Goal: Task Accomplishment & Management: Use online tool/utility

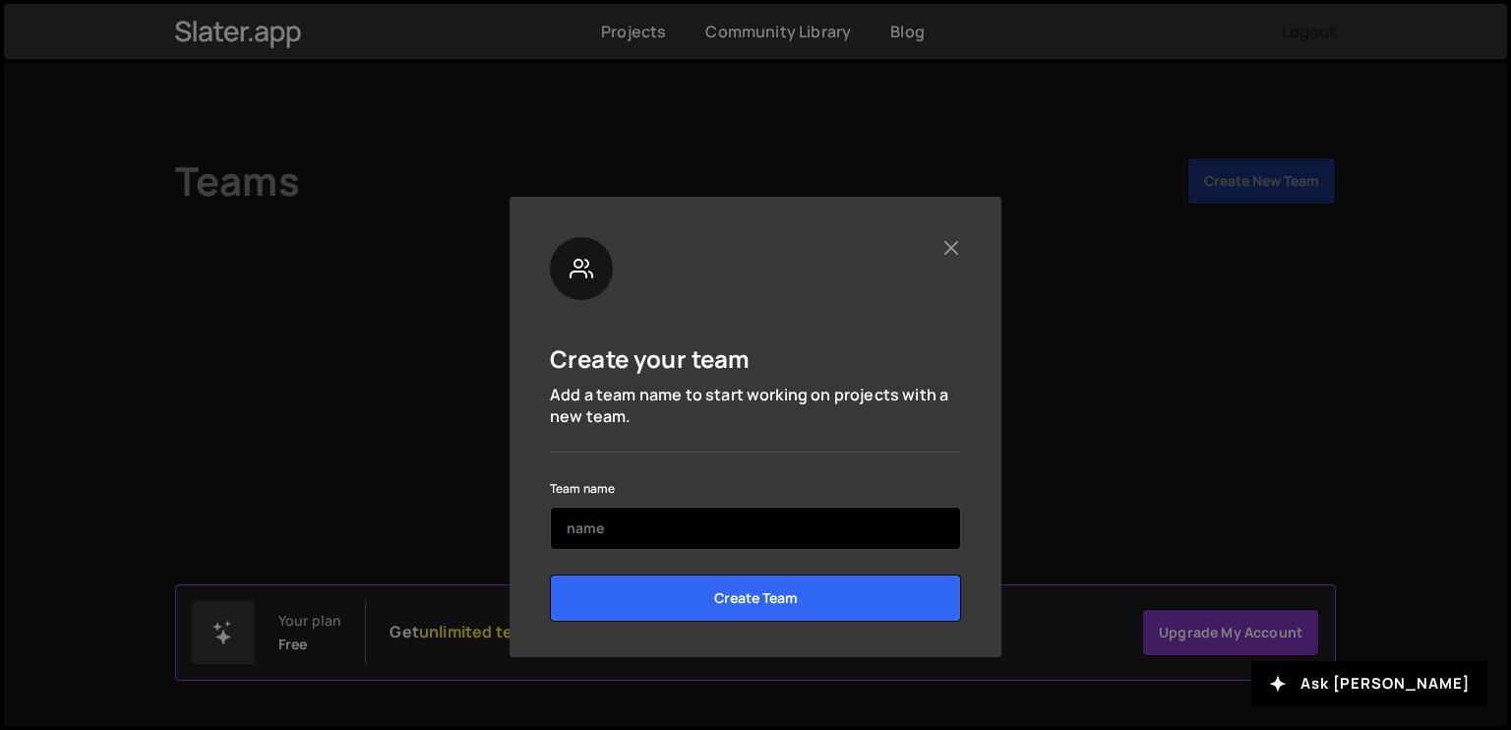
click at [668, 516] on input "text" at bounding box center [755, 528] width 411 height 43
type input "nooqta"
click at [550, 575] on input "Create Team" at bounding box center [755, 598] width 411 height 47
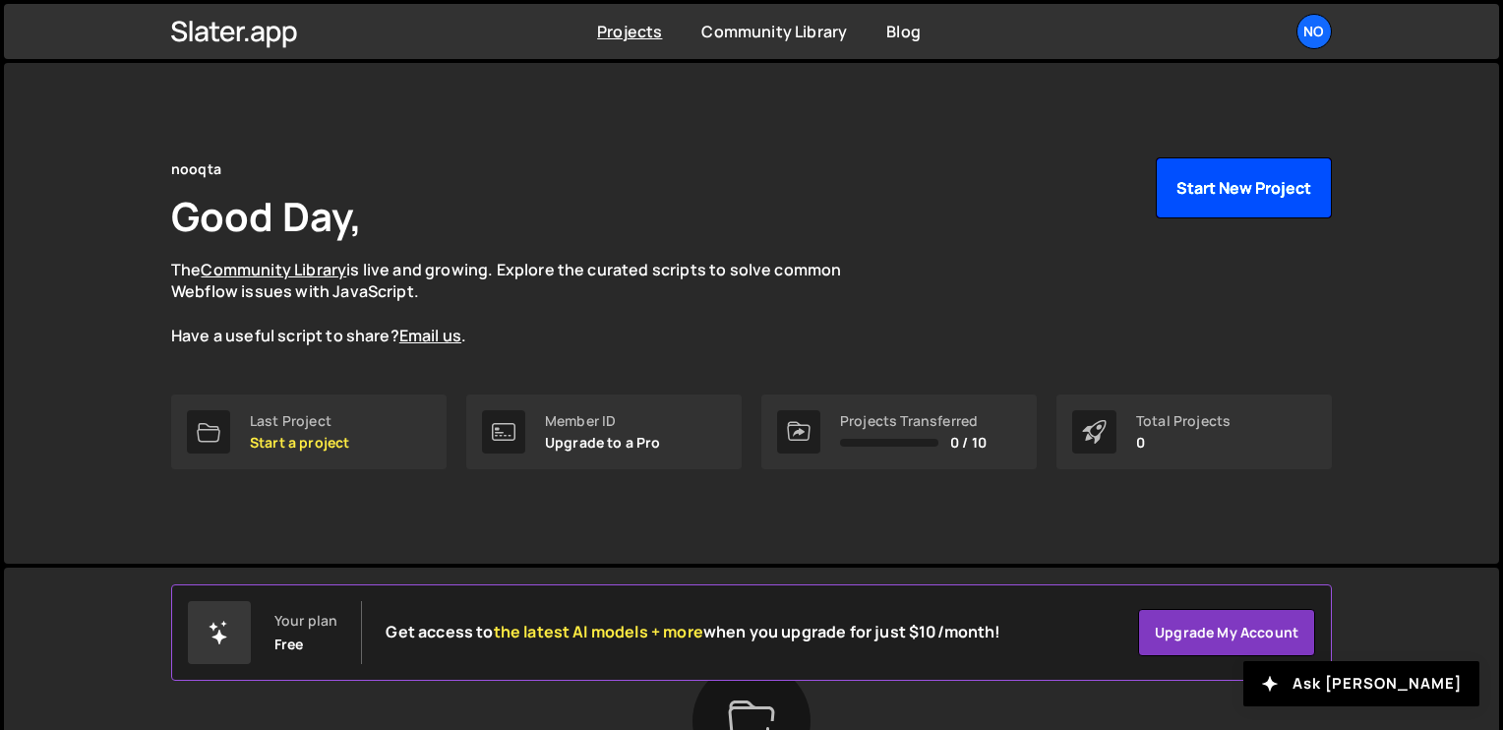
click at [1206, 201] on button "Start New Project" at bounding box center [1244, 187] width 176 height 61
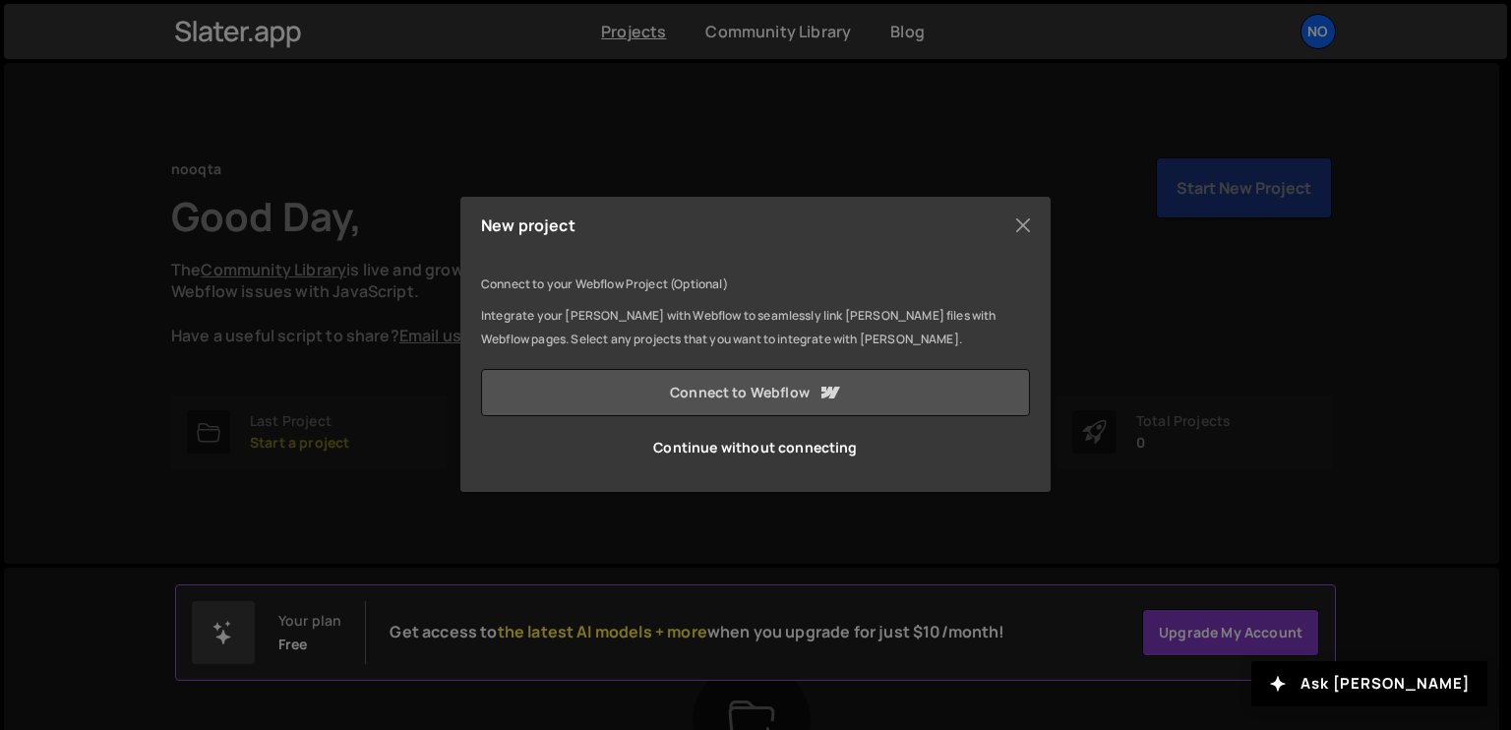
click at [839, 383] on icon at bounding box center [830, 393] width 24 height 24
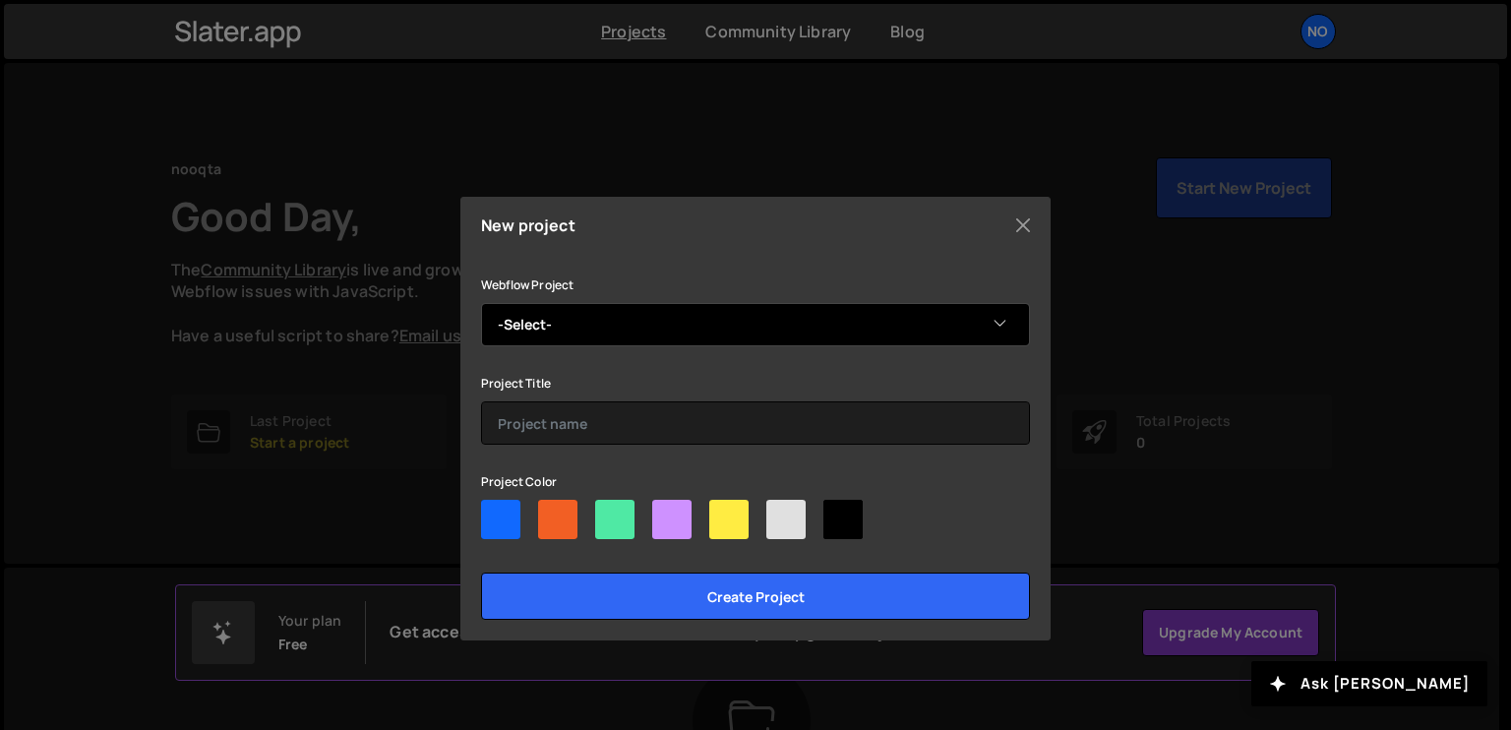
click at [754, 325] on select "-Select- Nooqta's Top-Notch Site" at bounding box center [755, 324] width 549 height 43
select select "68c9b8246fadce878f90d1ba"
click at [481, 303] on select "-Select- Nooqta's Top-Notch Site" at bounding box center [755, 324] width 549 height 43
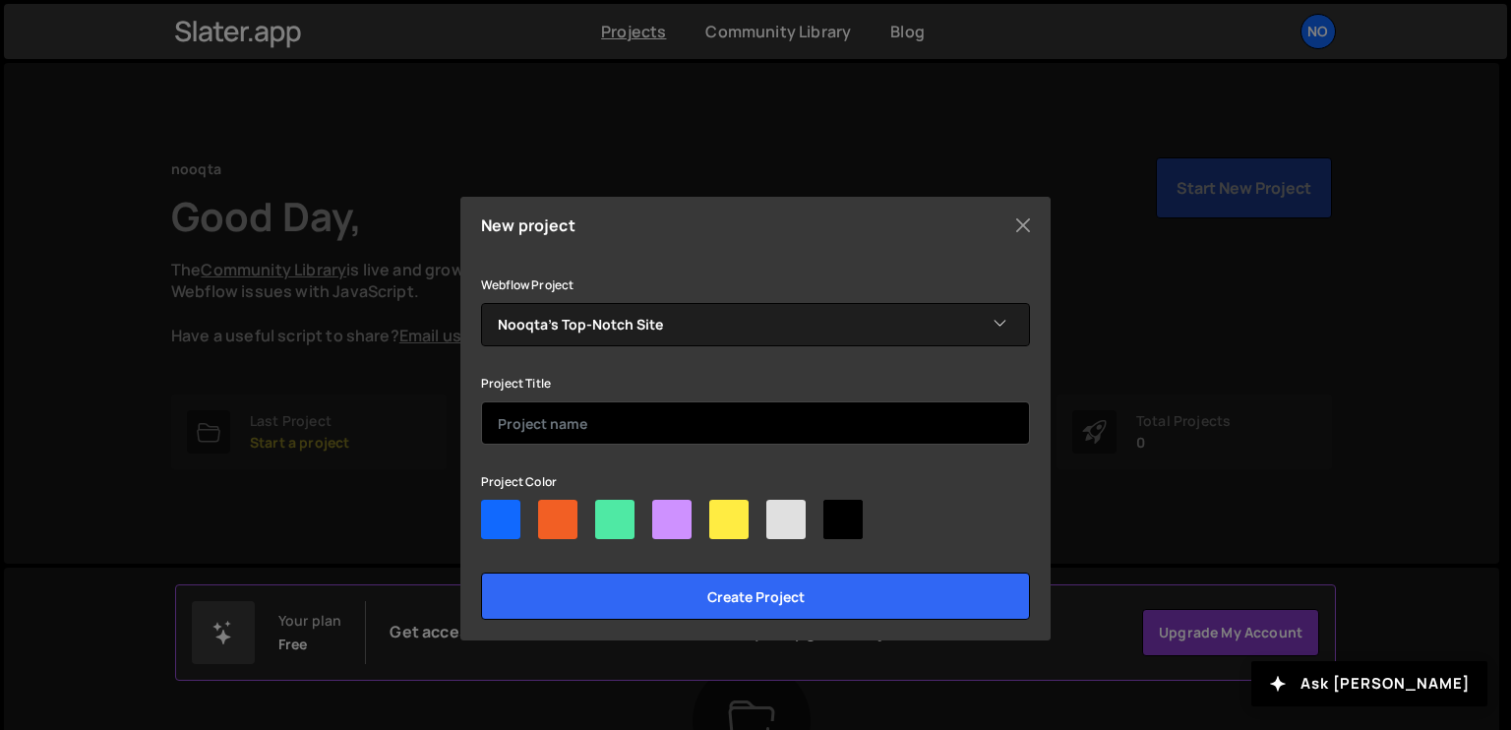
click at [704, 416] on input "text" at bounding box center [755, 422] width 549 height 43
type input "123"
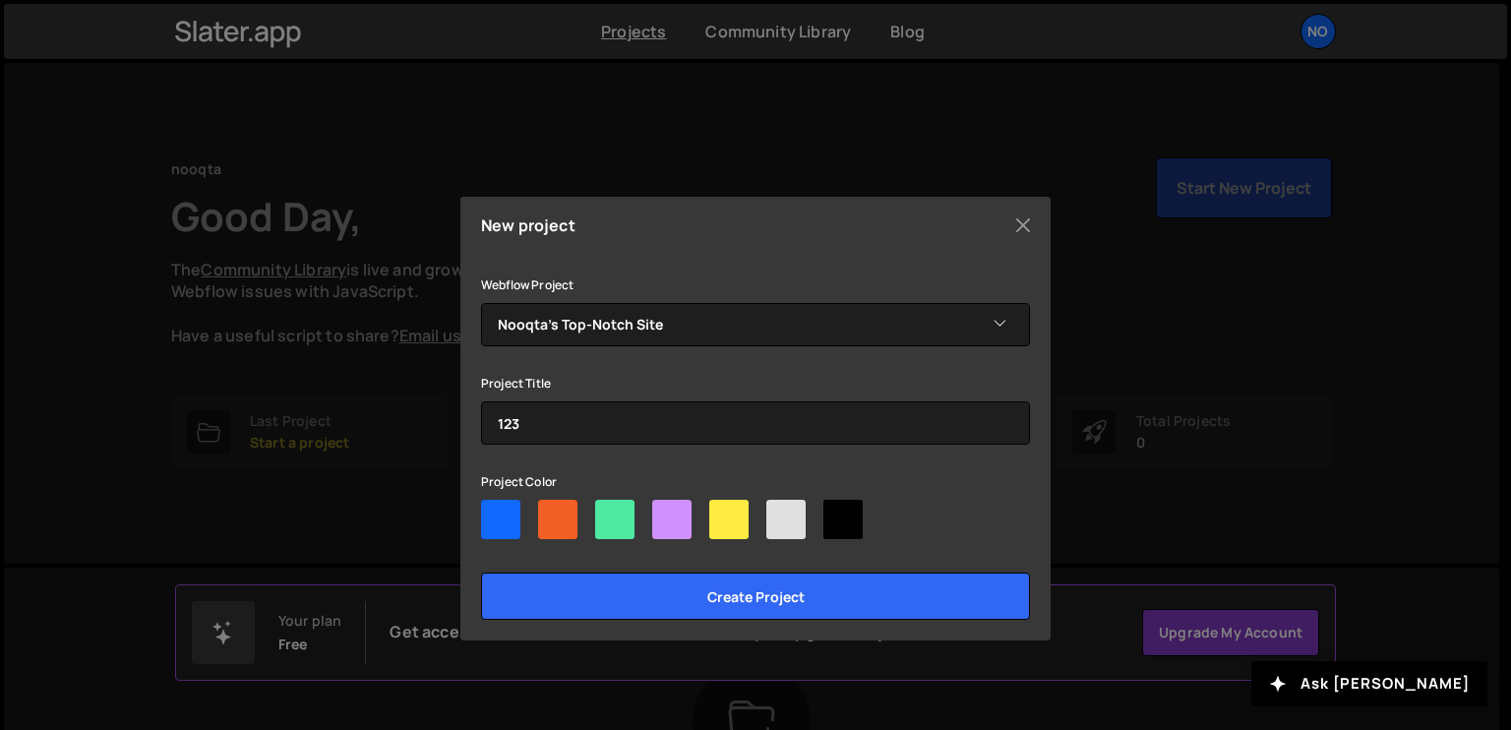
click at [848, 528] on div at bounding box center [842, 519] width 39 height 39
click at [836, 513] on input"] "radio" at bounding box center [829, 506] width 13 height 13
radio input"] "true"
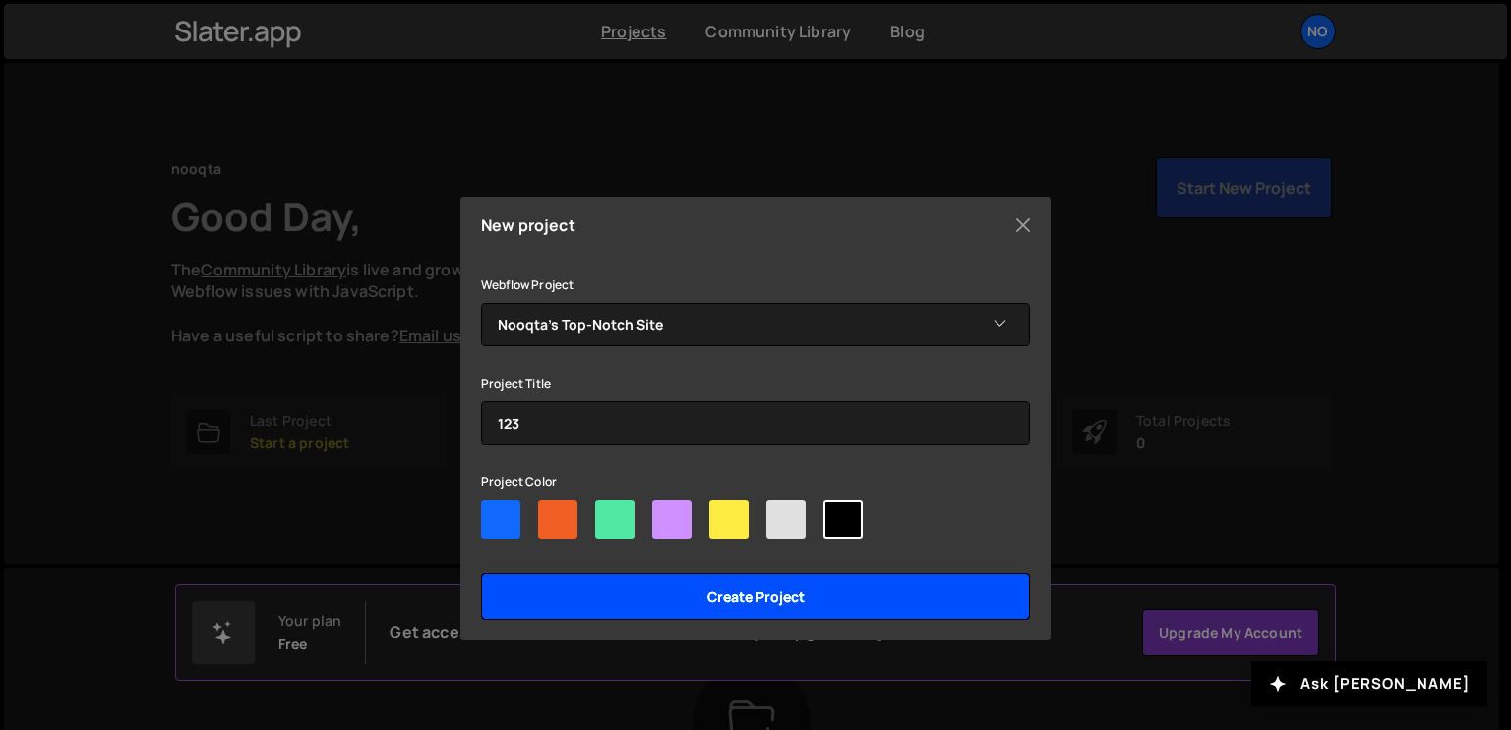
click at [815, 602] on input "Create project" at bounding box center [755, 596] width 549 height 47
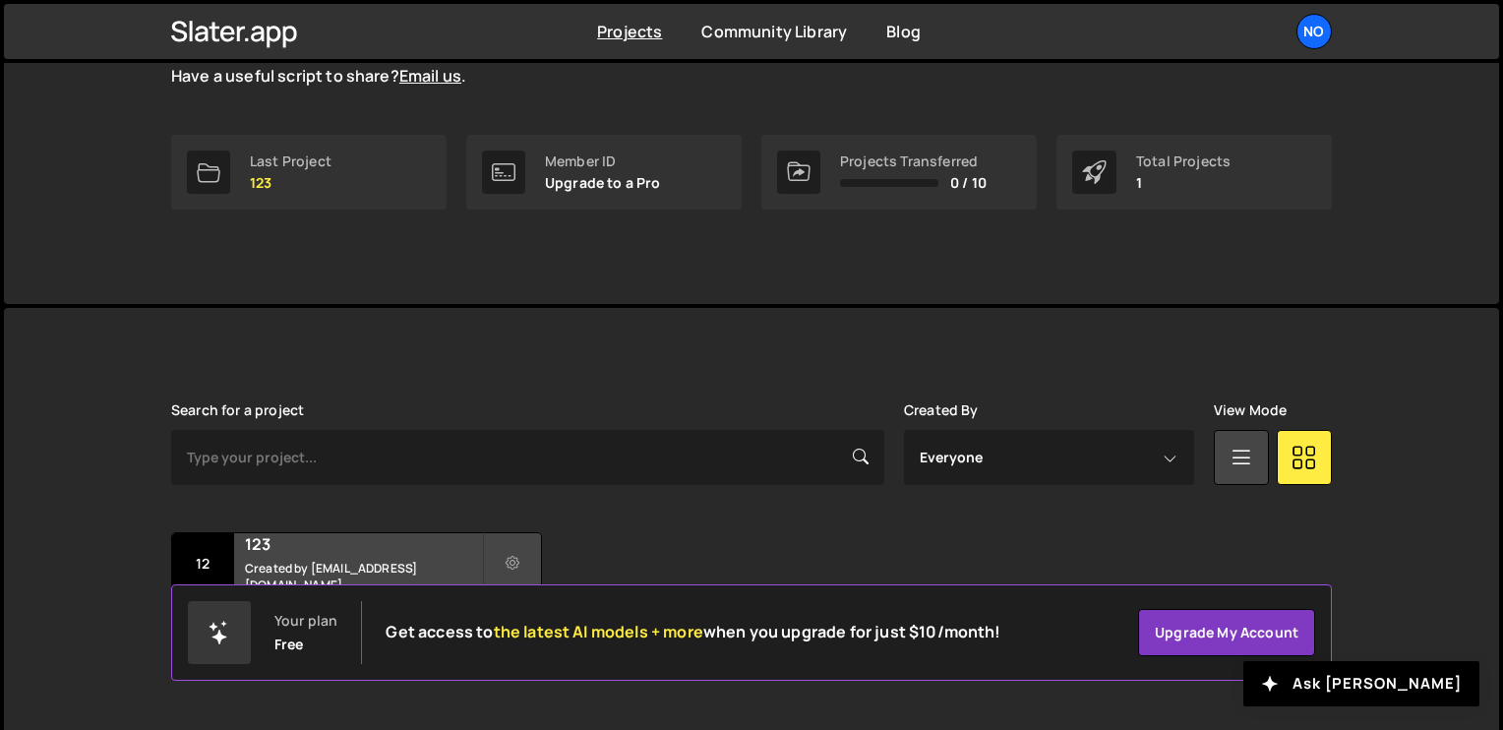
scroll to position [281, 0]
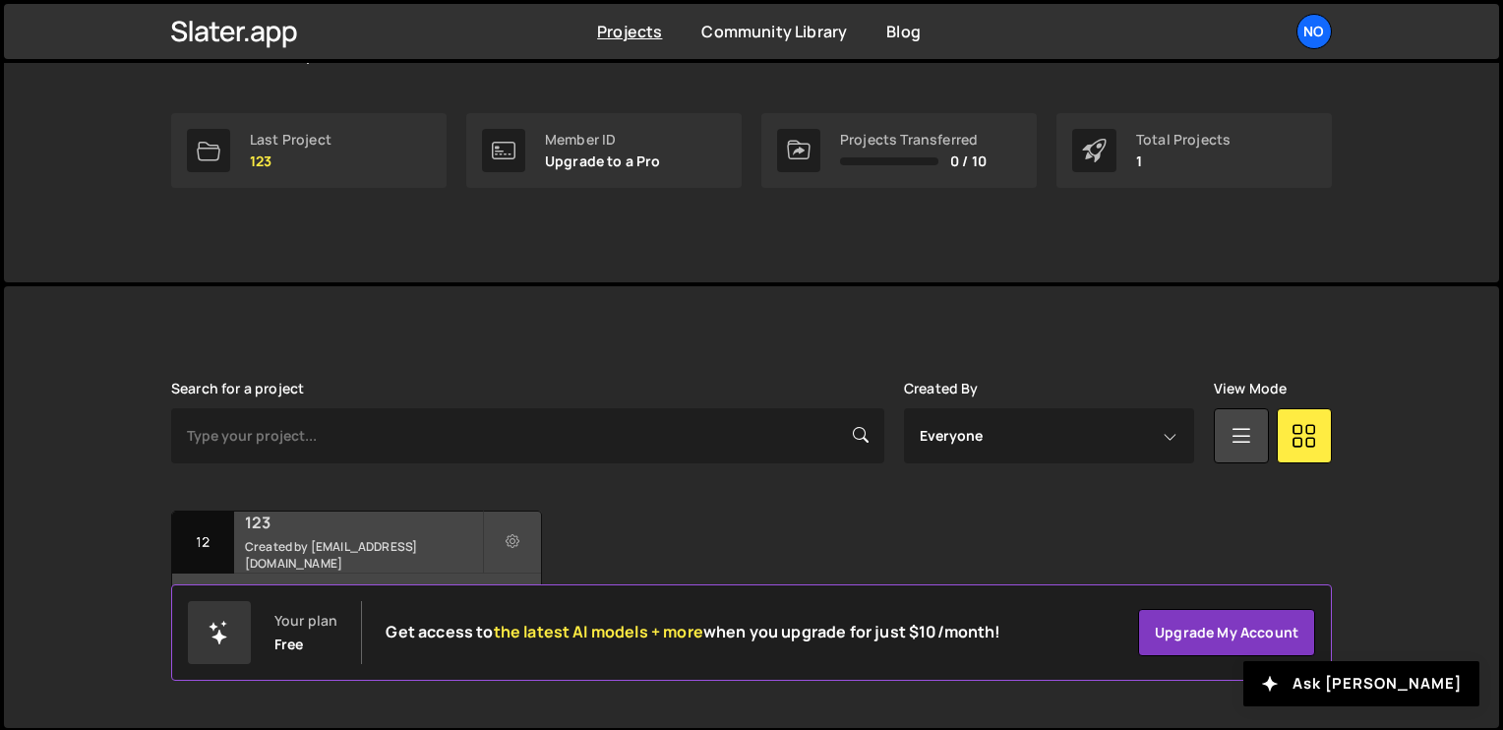
click at [403, 542] on div "123 Created by nooqtaagency@gmail.com" at bounding box center [356, 542] width 369 height 61
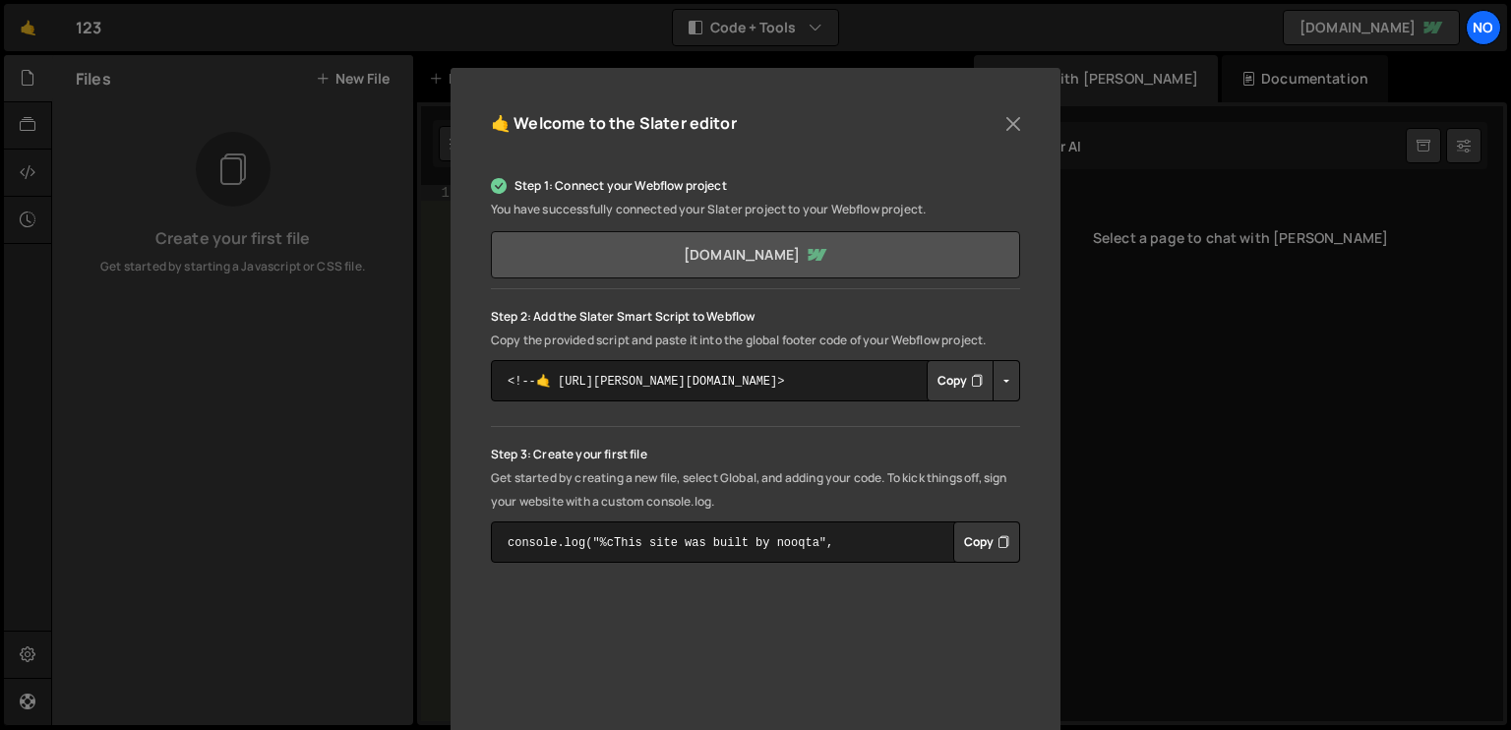
scroll to position [197, 0]
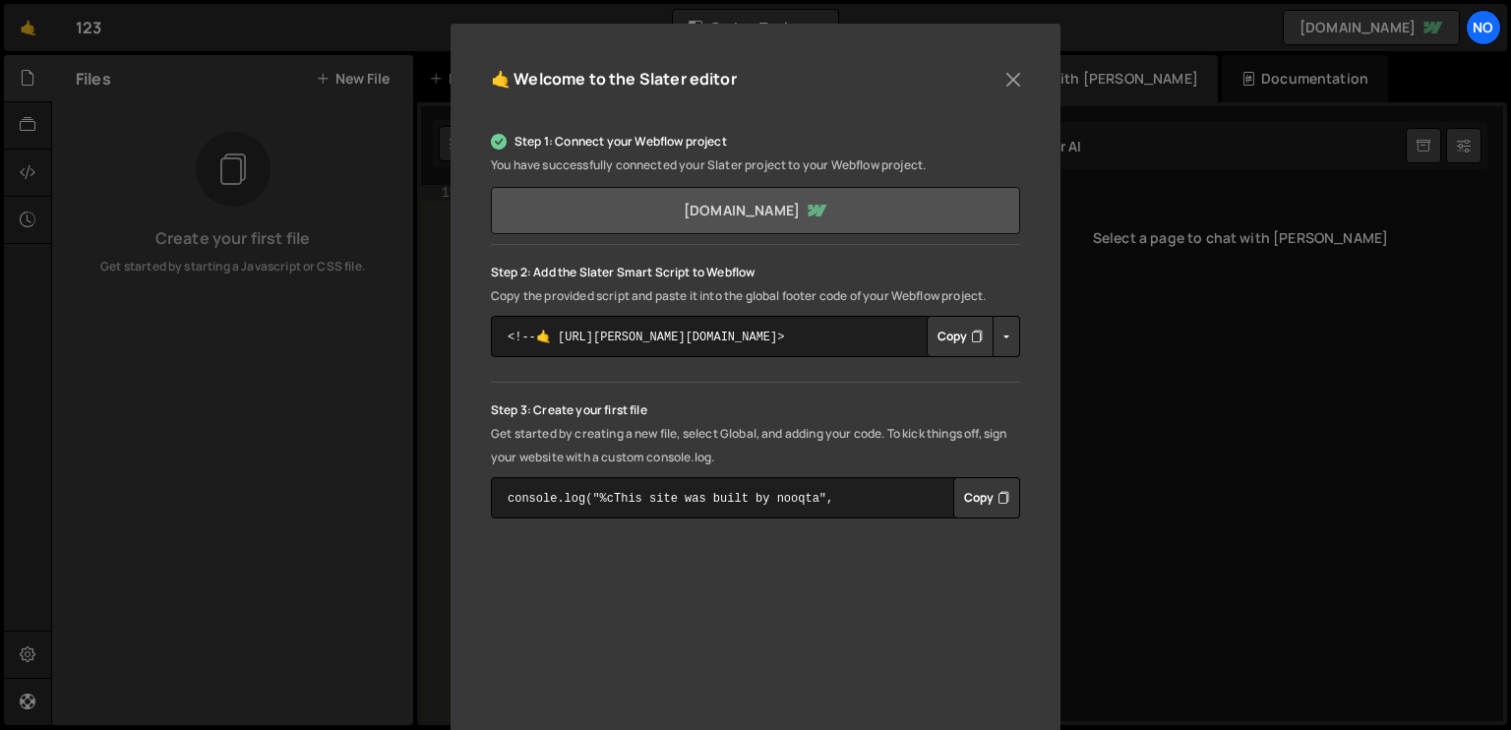
click at [792, 212] on link "nooqtas-top-notch-site.webflow.io" at bounding box center [755, 210] width 529 height 47
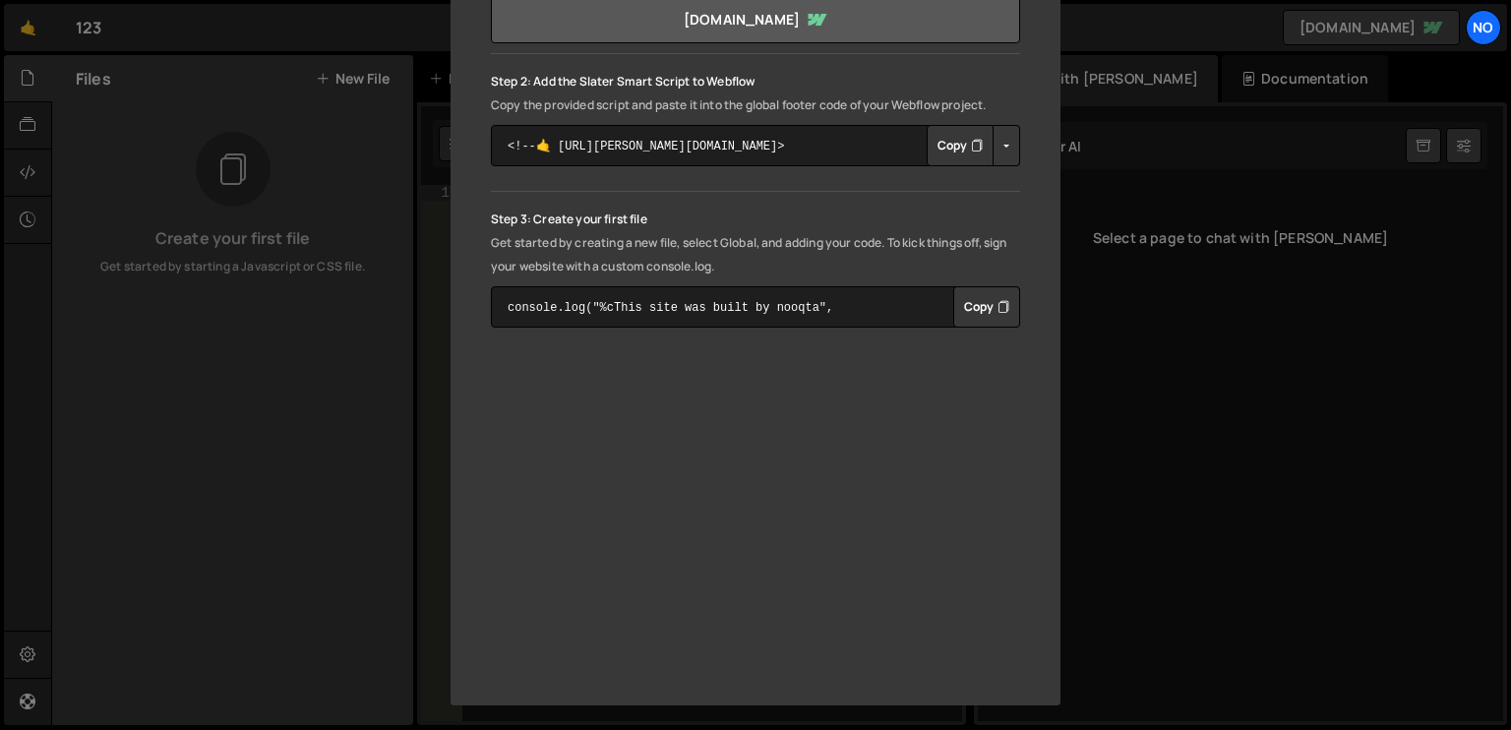
scroll to position [390, 0]
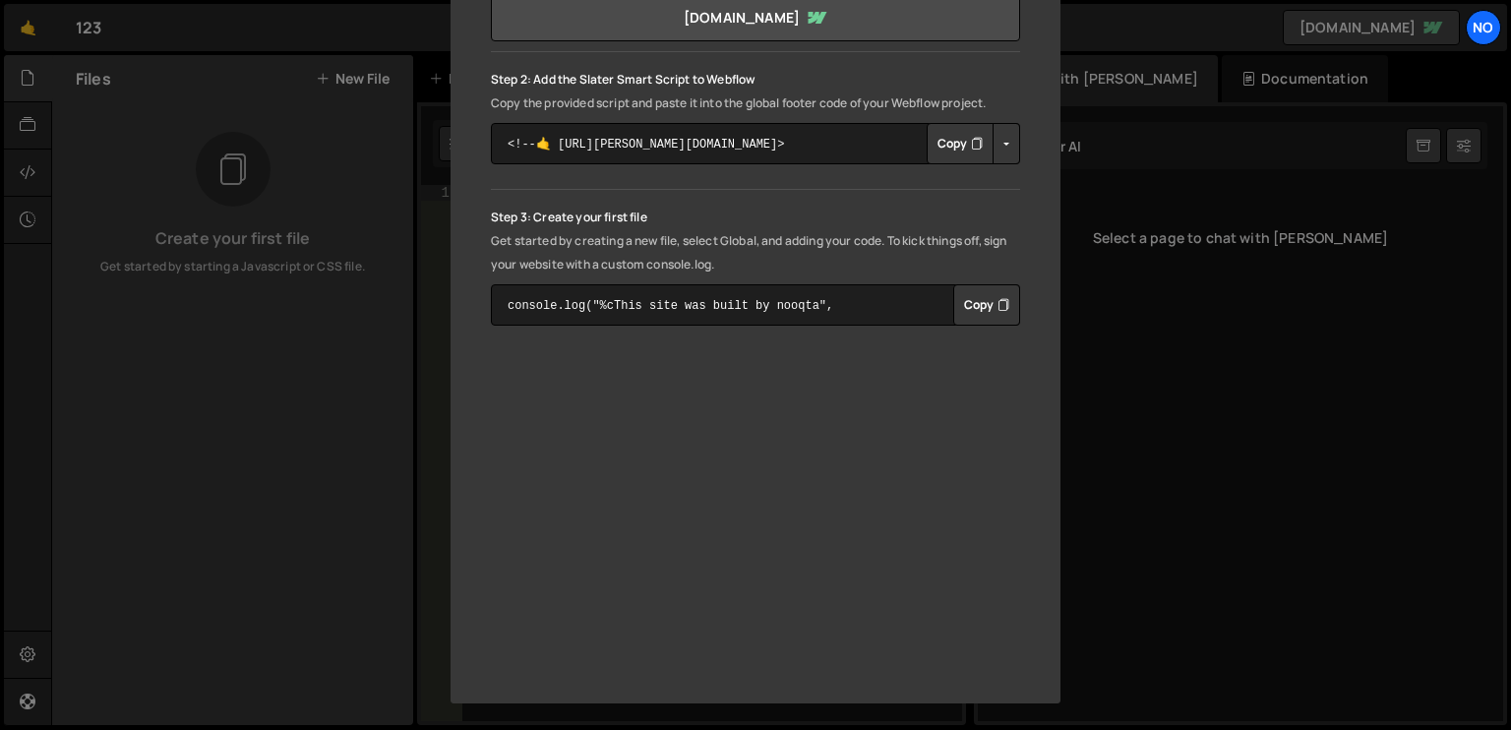
click at [984, 310] on button "Copy" at bounding box center [986, 304] width 67 height 41
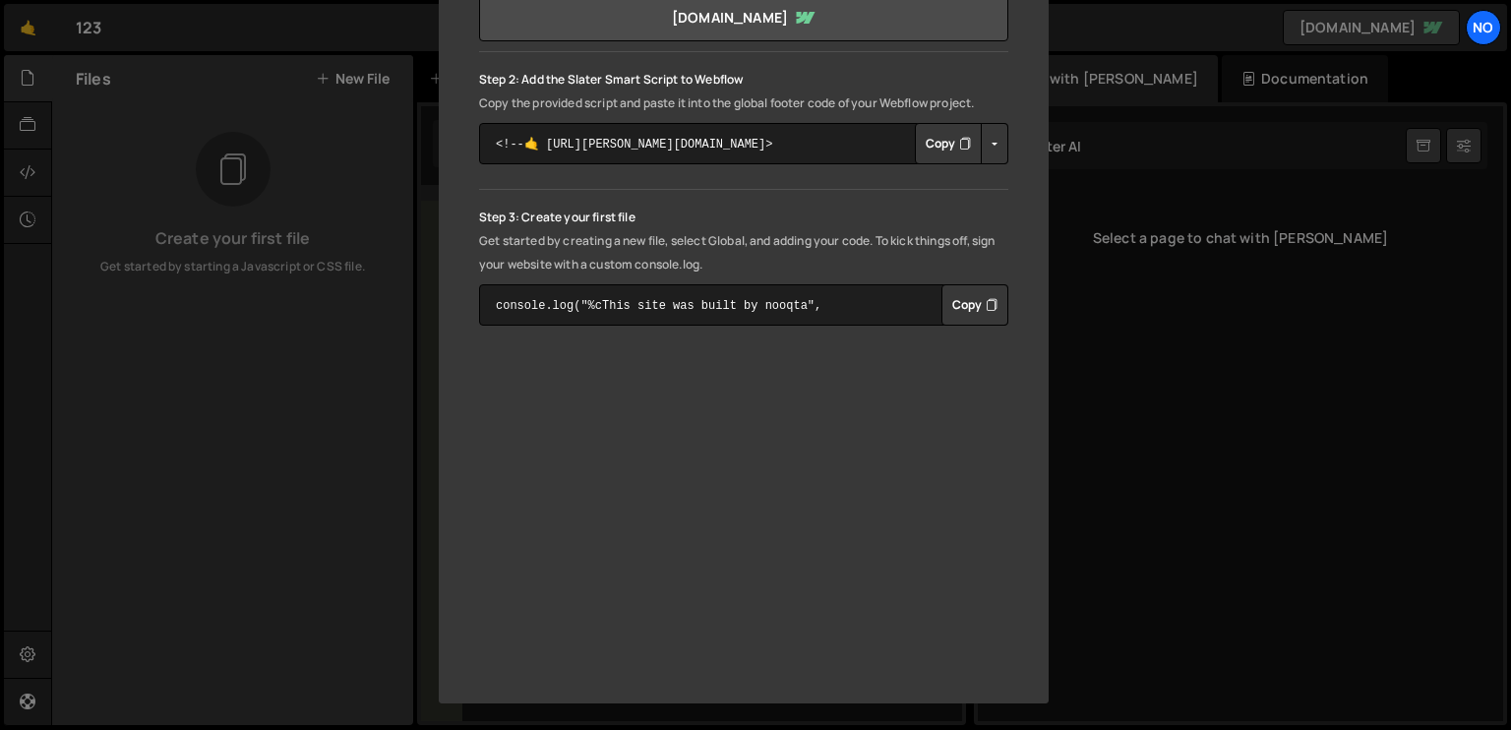
scroll to position [0, 0]
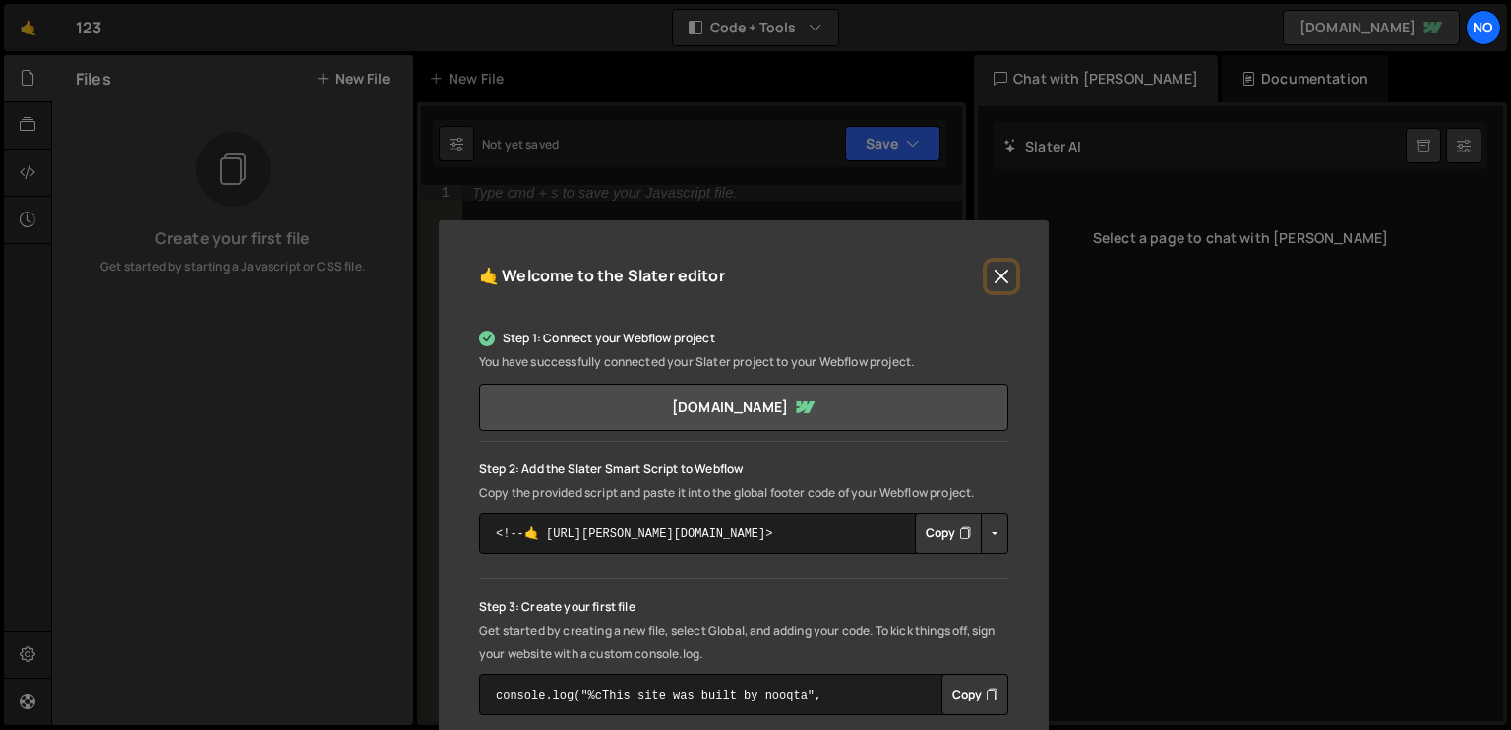
click at [989, 283] on button "Close" at bounding box center [1002, 277] width 30 height 30
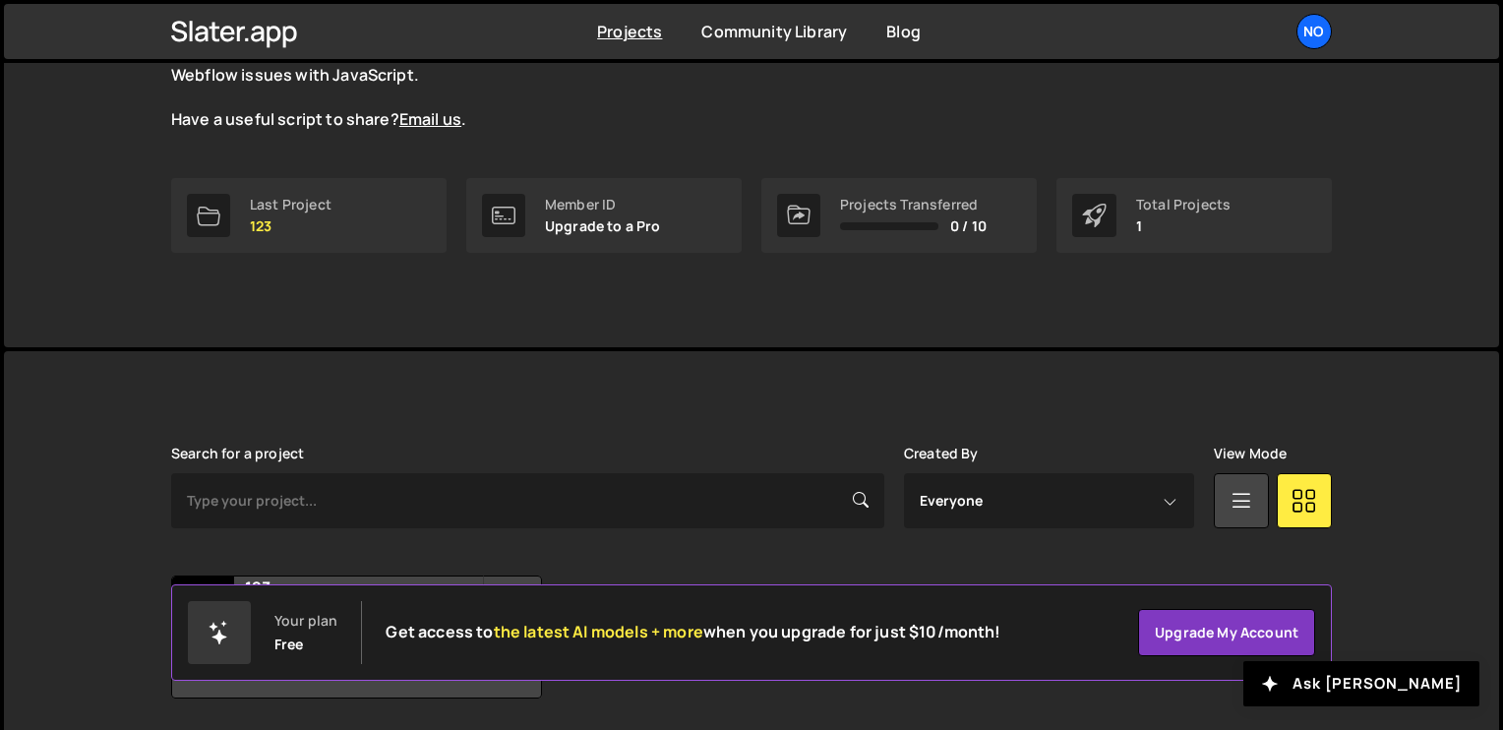
scroll to position [281, 0]
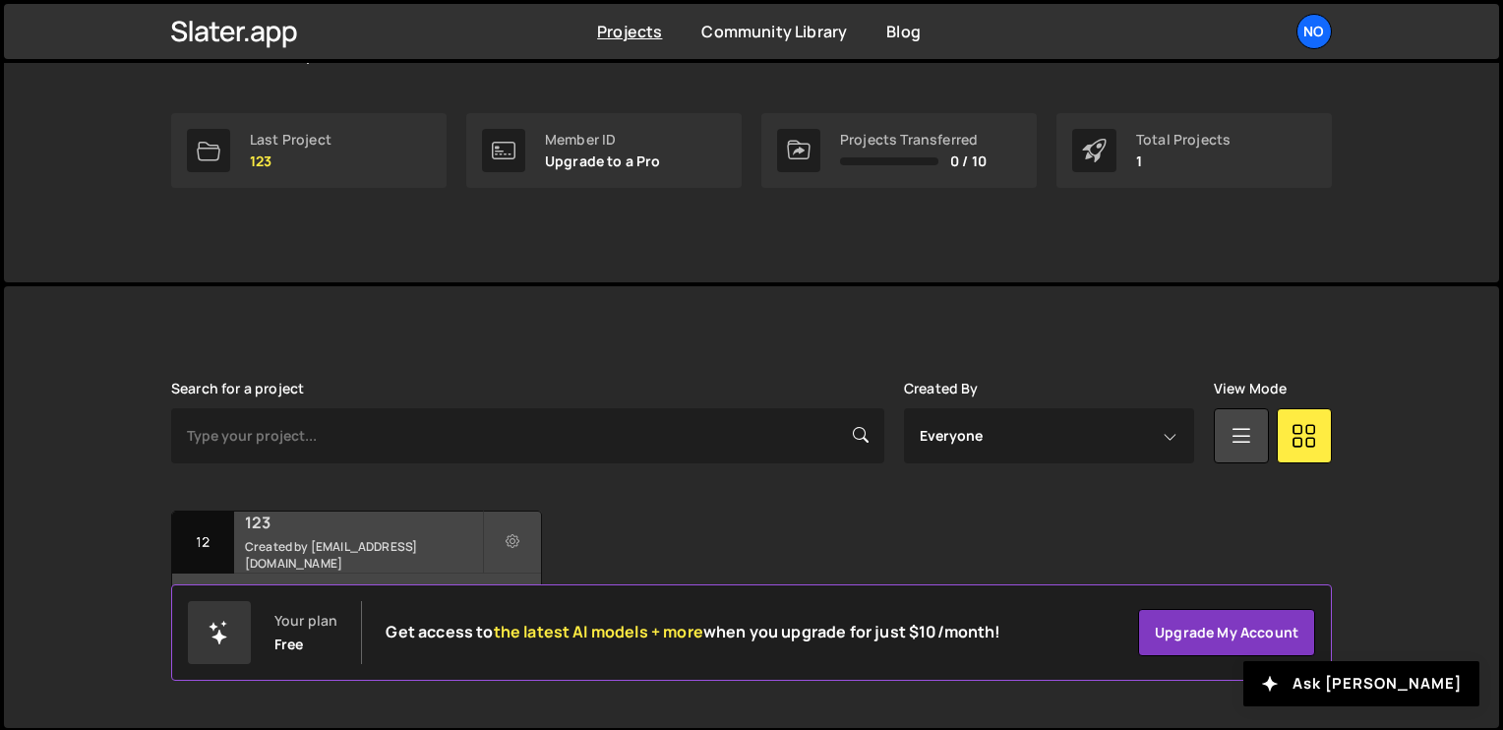
click at [442, 521] on h2 "123" at bounding box center [363, 523] width 237 height 22
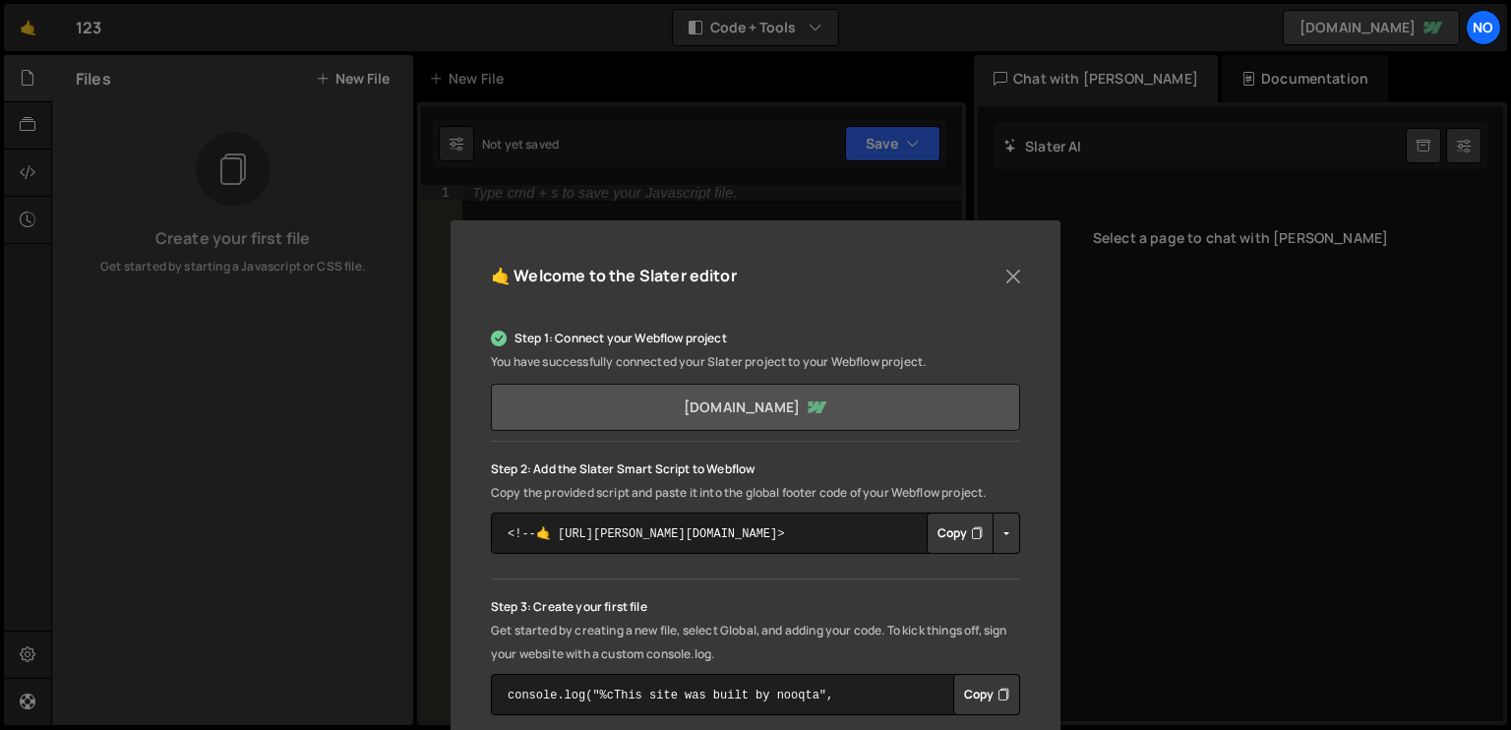
click at [733, 412] on link "[DOMAIN_NAME]" at bounding box center [755, 407] width 529 height 47
click at [704, 416] on link "[DOMAIN_NAME]" at bounding box center [755, 407] width 529 height 47
click at [786, 402] on link "[DOMAIN_NAME]" at bounding box center [755, 407] width 529 height 47
click at [893, 413] on link "[DOMAIN_NAME]" at bounding box center [755, 407] width 529 height 47
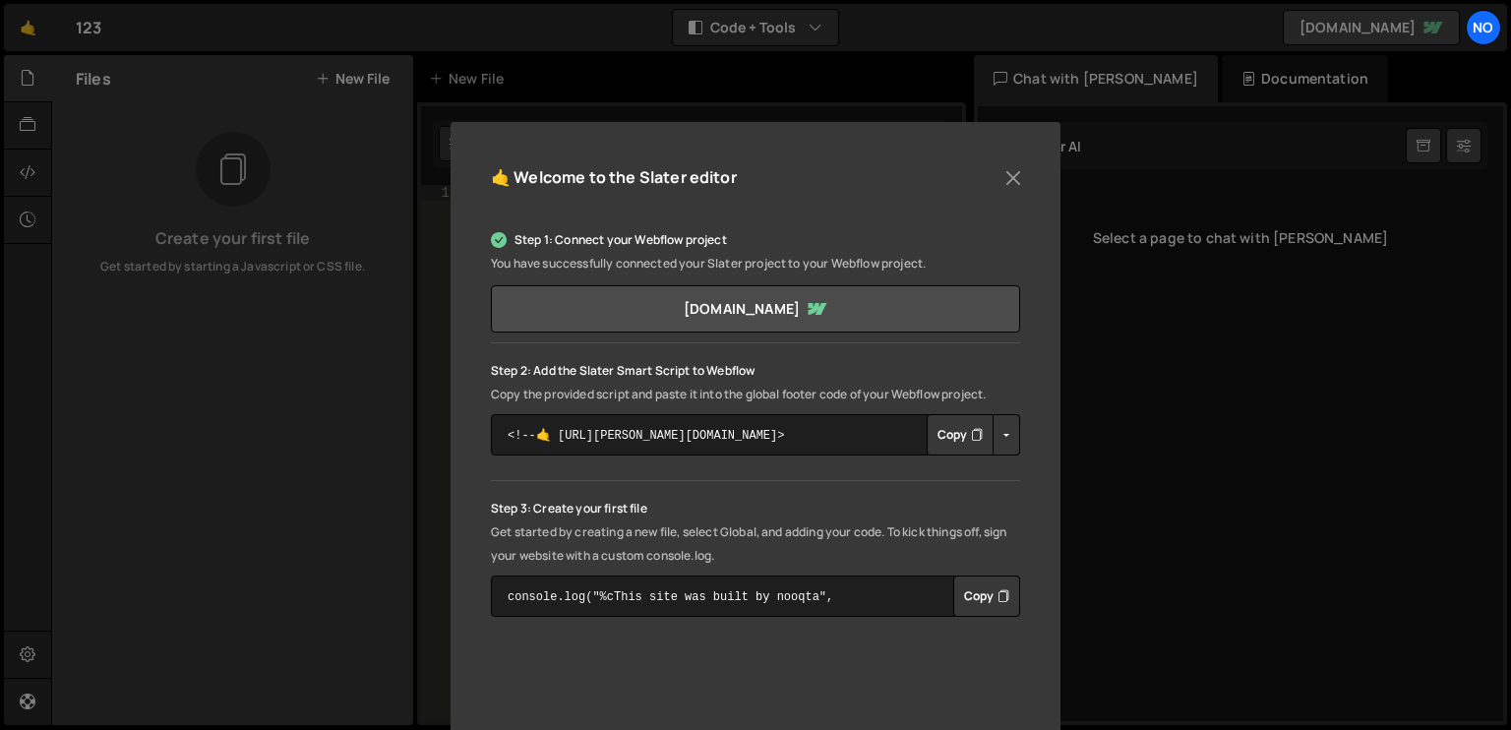
click at [1001, 438] on button "Button group with nested dropdown" at bounding box center [1007, 434] width 28 height 41
click at [1023, 491] on link "Copy Production Script" at bounding box center [1090, 500] width 193 height 28
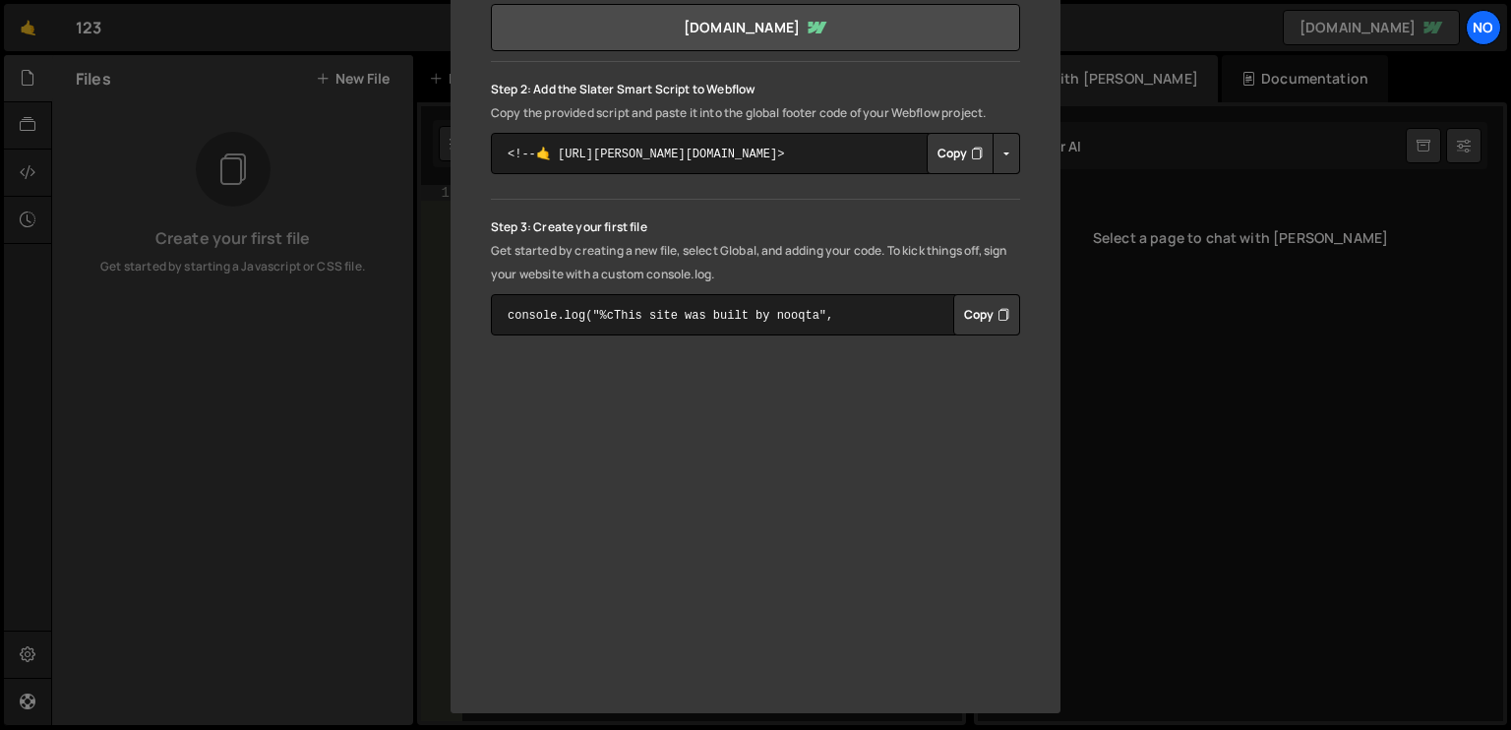
scroll to position [390, 0]
